Goal: Information Seeking & Learning: Learn about a topic

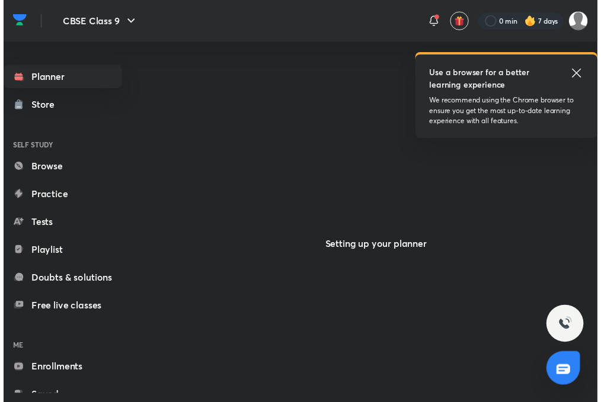
scroll to position [51, 0]
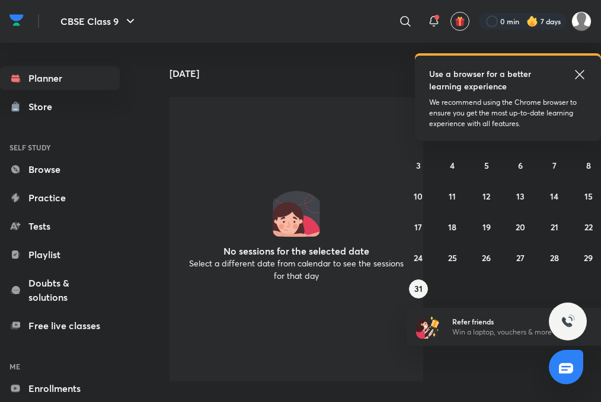
click at [581, 72] on icon at bounding box center [579, 74] width 9 height 9
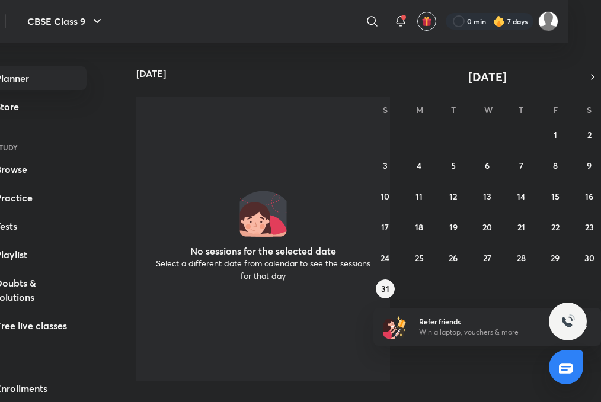
scroll to position [0, 33]
click at [592, 75] on icon "button" at bounding box center [592, 77] width 2 height 5
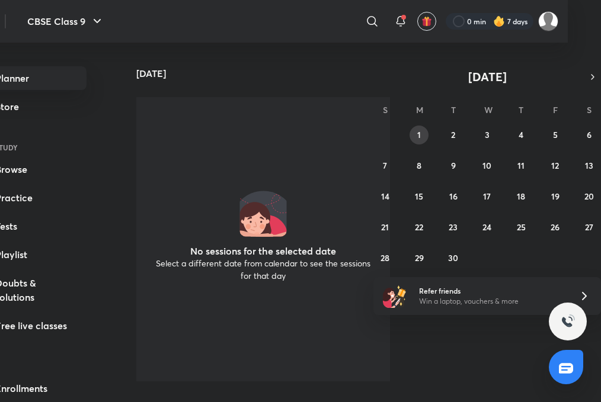
click at [413, 140] on button "1" at bounding box center [418, 135] width 19 height 19
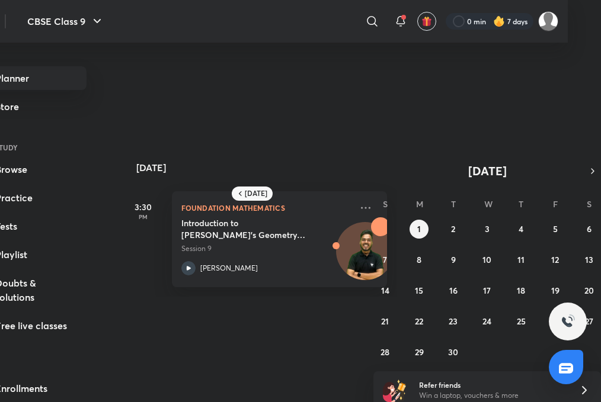
scroll to position [9, 33]
